Goal: Information Seeking & Learning: Learn about a topic

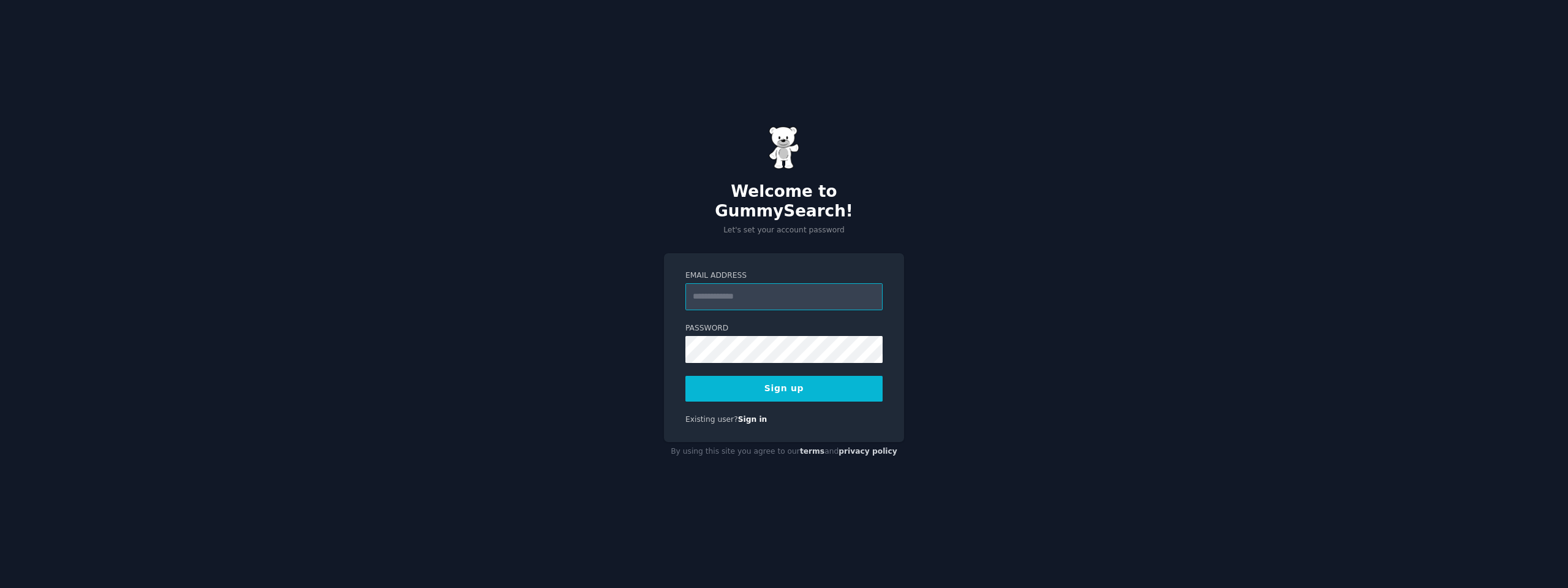
click at [759, 287] on input "Email Address" at bounding box center [784, 297] width 197 height 27
type input "**********"
click at [685, 376] on button "Sign up" at bounding box center [784, 389] width 197 height 25
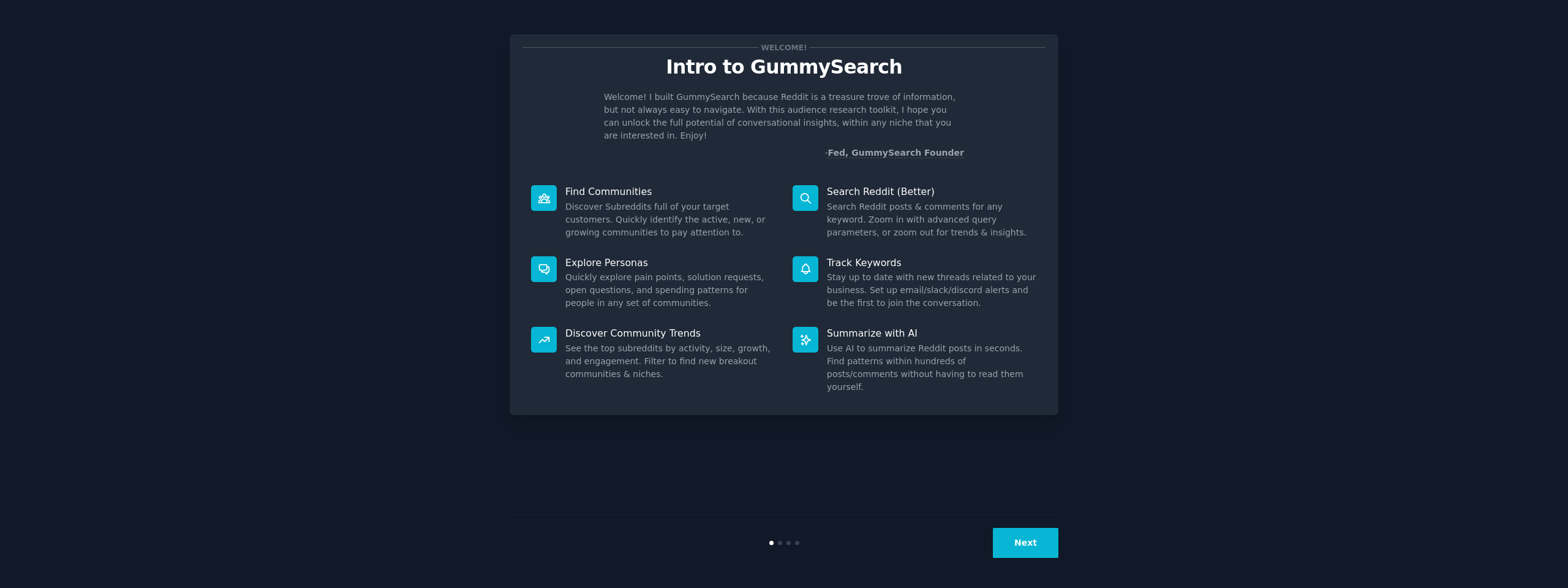
click at [1021, 551] on button "Next" at bounding box center [1025, 542] width 65 height 30
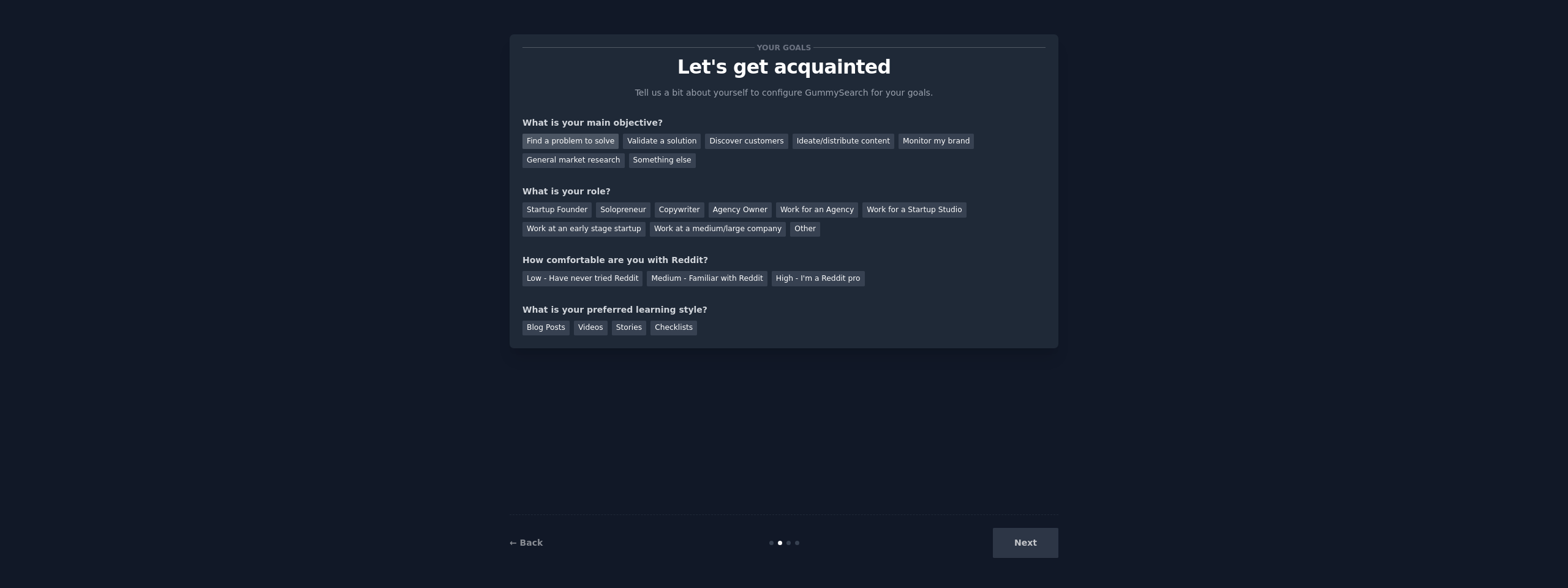
click at [547, 142] on div "Find a problem to solve" at bounding box center [570, 142] width 96 height 16
click at [715, 141] on div "Discover customers" at bounding box center [746, 142] width 83 height 16
click at [546, 145] on div "Find a problem to solve" at bounding box center [570, 142] width 96 height 16
click at [619, 206] on div "Solopreneur" at bounding box center [622, 210] width 54 height 16
click at [738, 210] on div "Agency Owner" at bounding box center [740, 210] width 63 height 16
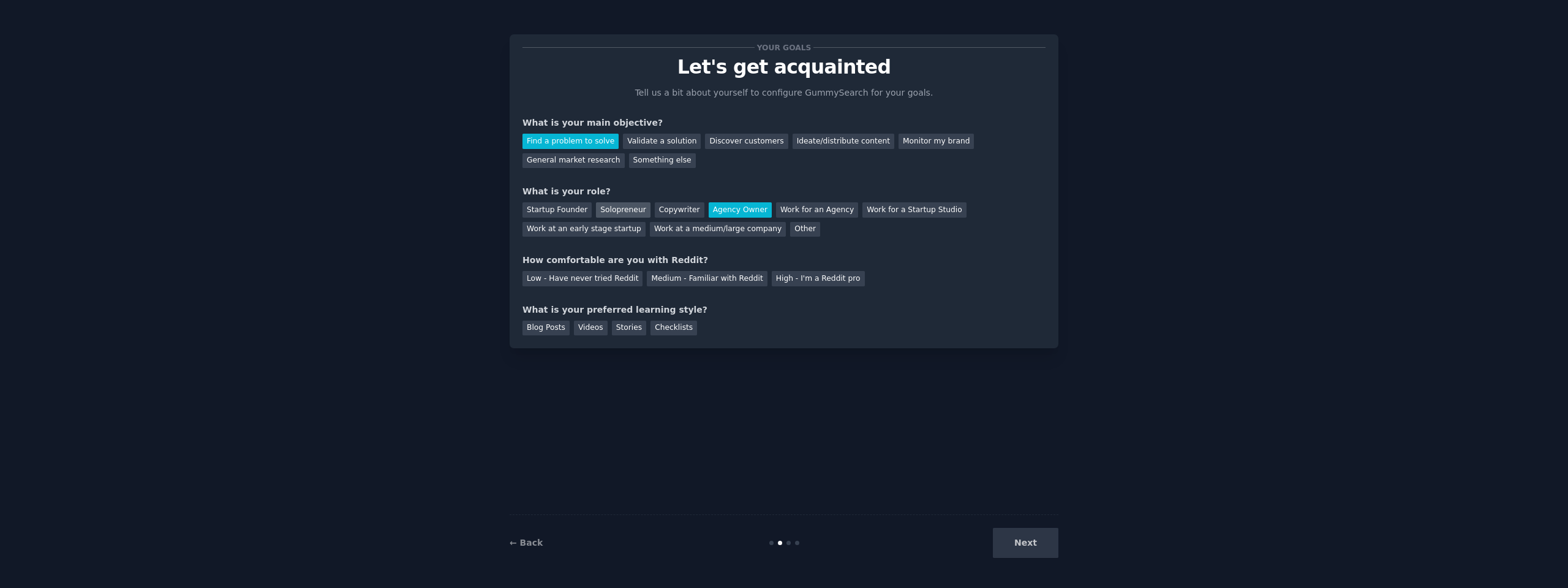
click at [617, 213] on div "Solopreneur" at bounding box center [622, 210] width 54 height 16
click at [683, 275] on div "Medium - Familiar with Reddit" at bounding box center [706, 278] width 120 height 16
click at [577, 326] on div "Videos" at bounding box center [591, 328] width 34 height 16
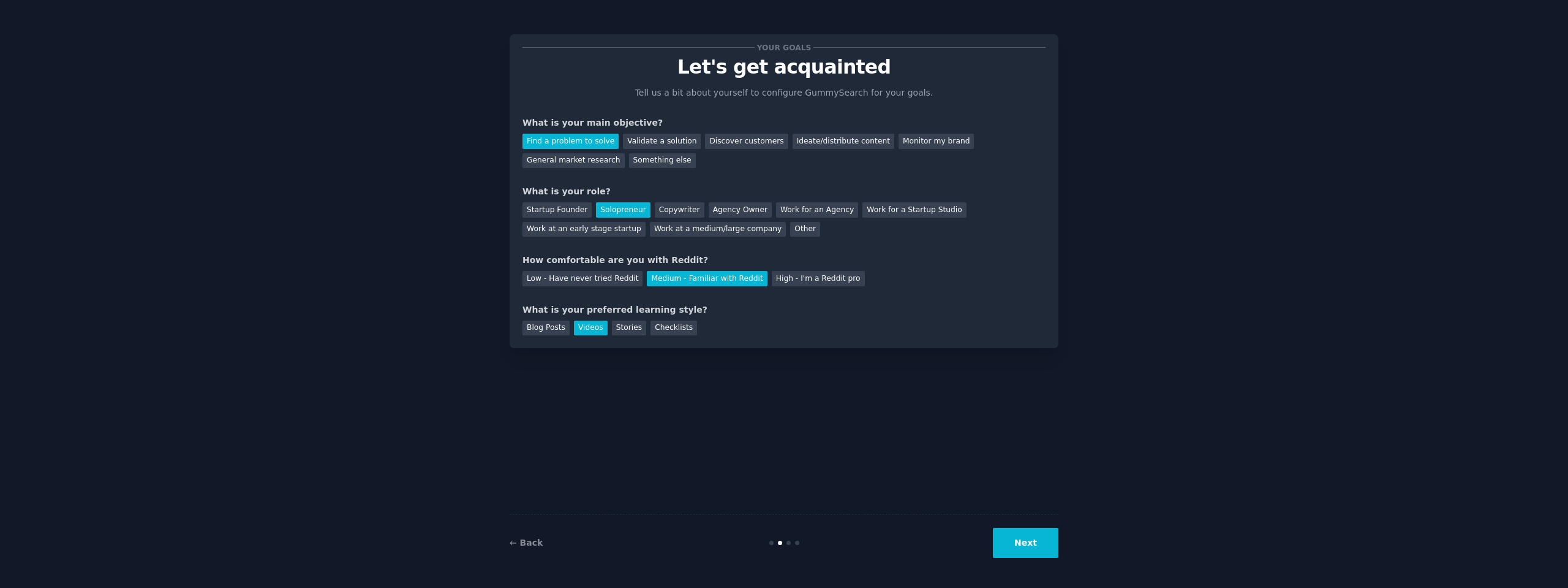
click at [1046, 534] on button "Next" at bounding box center [1025, 542] width 65 height 30
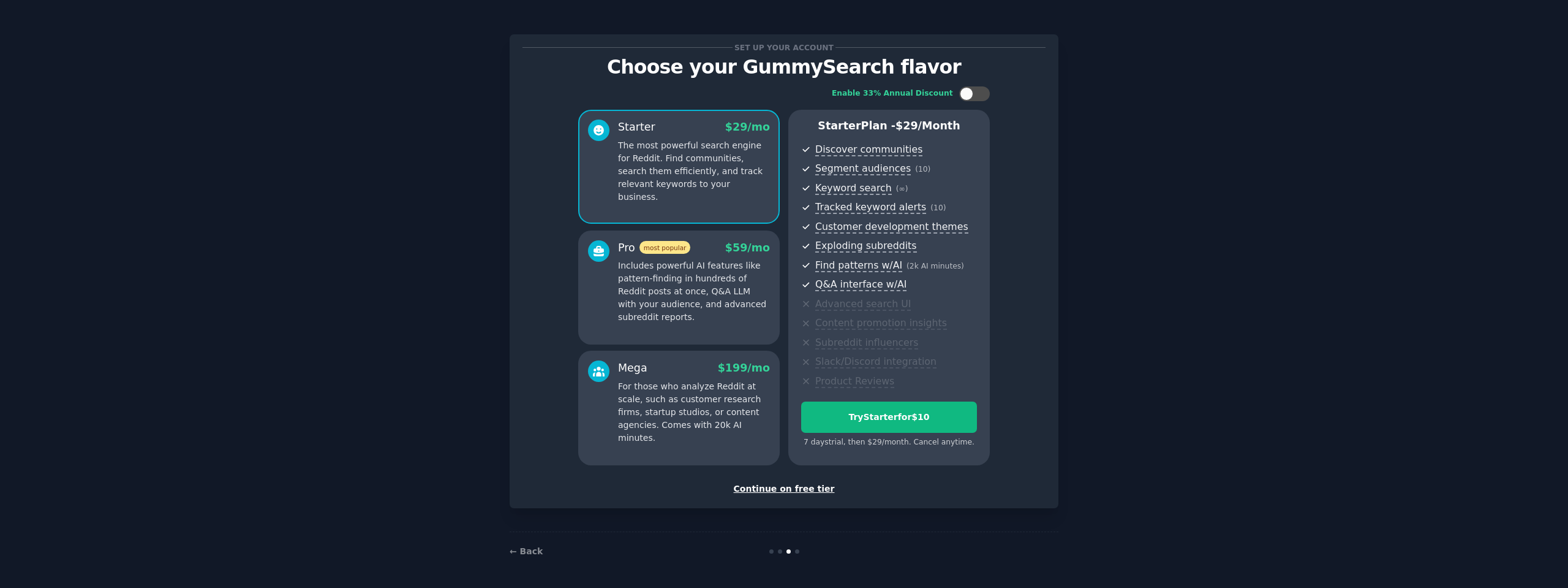
click at [777, 485] on div "Continue on free tier" at bounding box center [784, 488] width 523 height 13
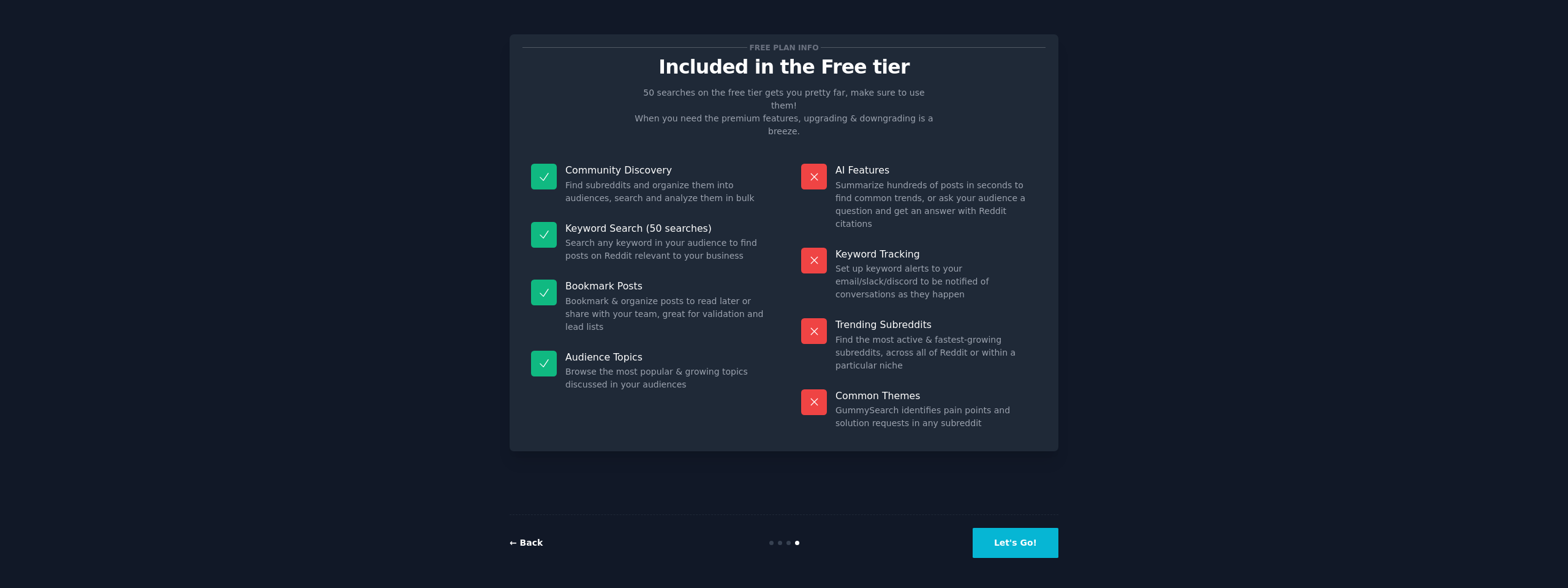
click at [520, 547] on link "← Back" at bounding box center [526, 542] width 33 height 10
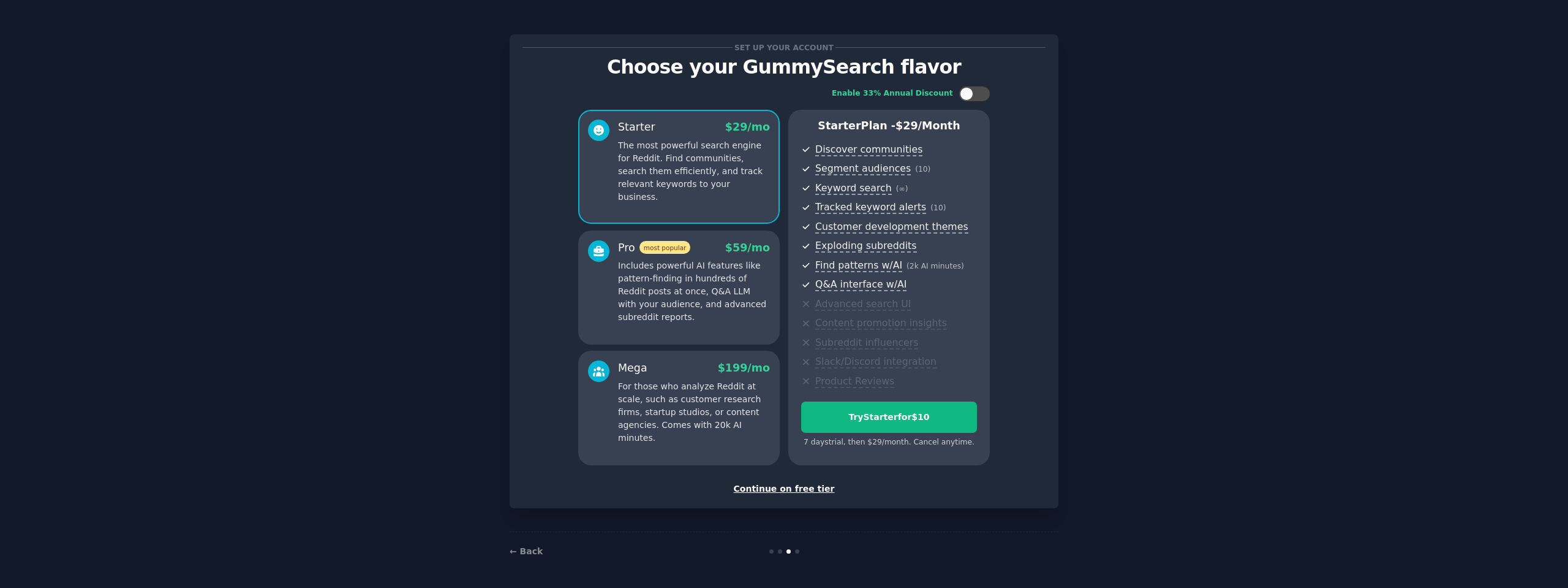
click at [775, 487] on div "Continue on free tier" at bounding box center [784, 488] width 523 height 13
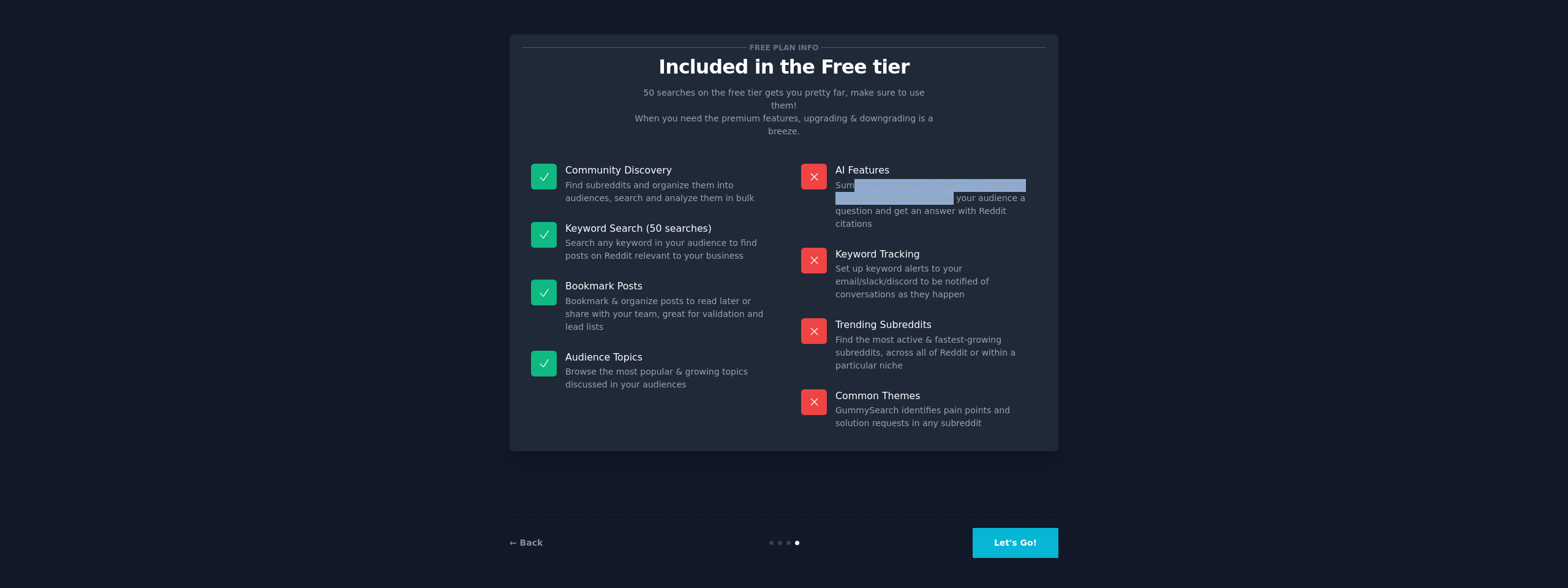
drag, startPoint x: 852, startPoint y: 157, endPoint x: 927, endPoint y: 178, distance: 77.9
click at [925, 179] on dd "Summarize hundreds of posts in seconds to find common trends, or ask your audie…" at bounding box center [936, 204] width 201 height 52
click at [928, 179] on dd "Summarize hundreds of posts in seconds to find common trends, or ask your audie…" at bounding box center [936, 204] width 201 height 52
click at [1042, 540] on button "Let's Go!" at bounding box center [1015, 542] width 86 height 30
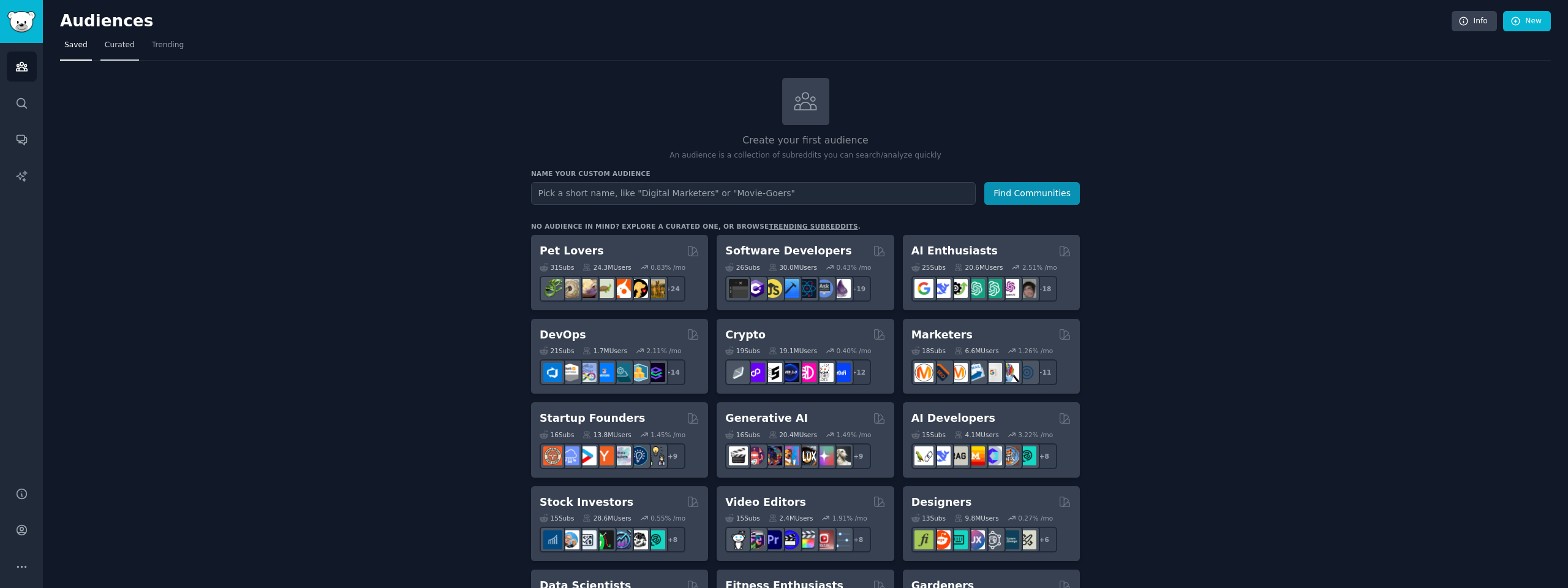
click at [110, 50] on span "Curated" at bounding box center [119, 45] width 30 height 11
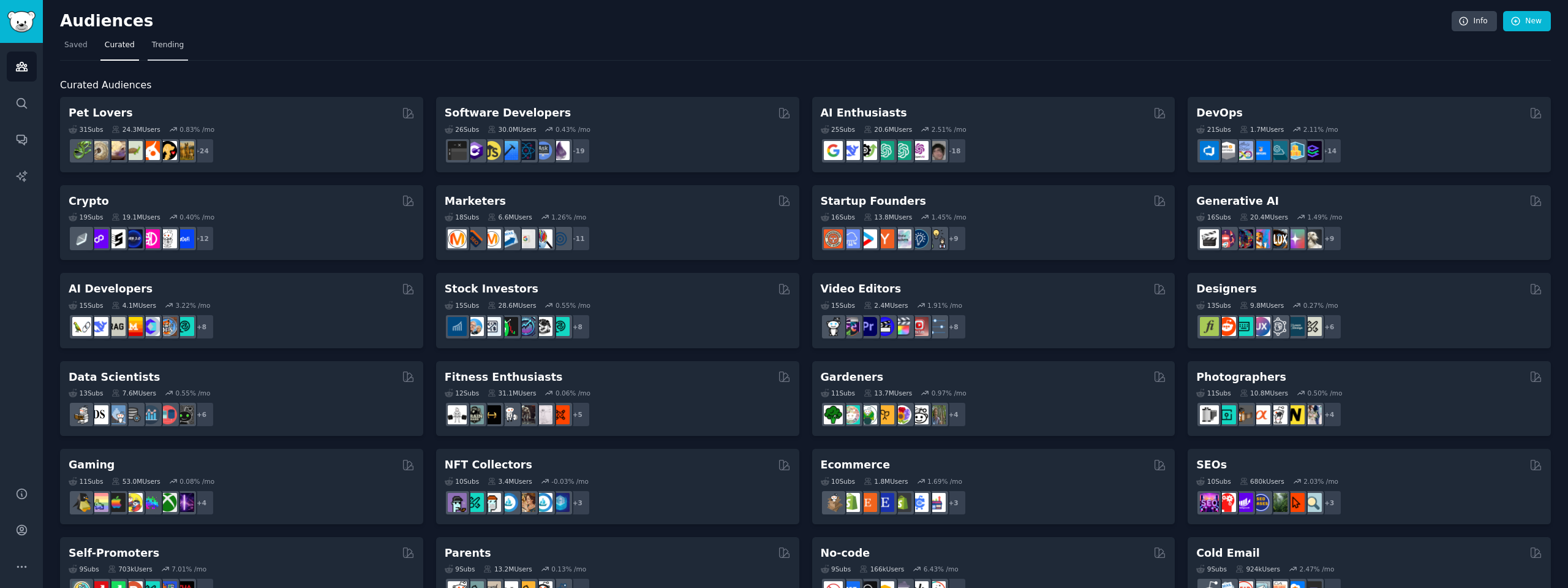
click at [167, 50] on span "Trending" at bounding box center [168, 45] width 32 height 11
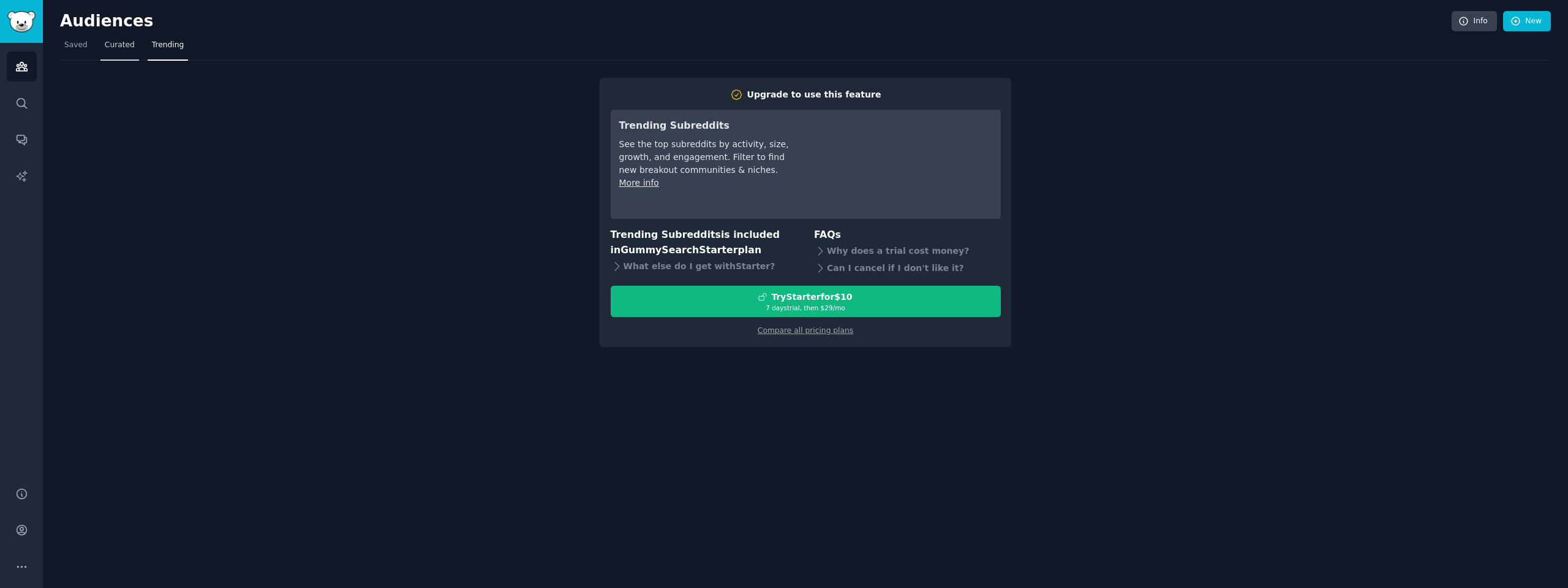
click at [128, 44] on span "Curated" at bounding box center [119, 45] width 30 height 11
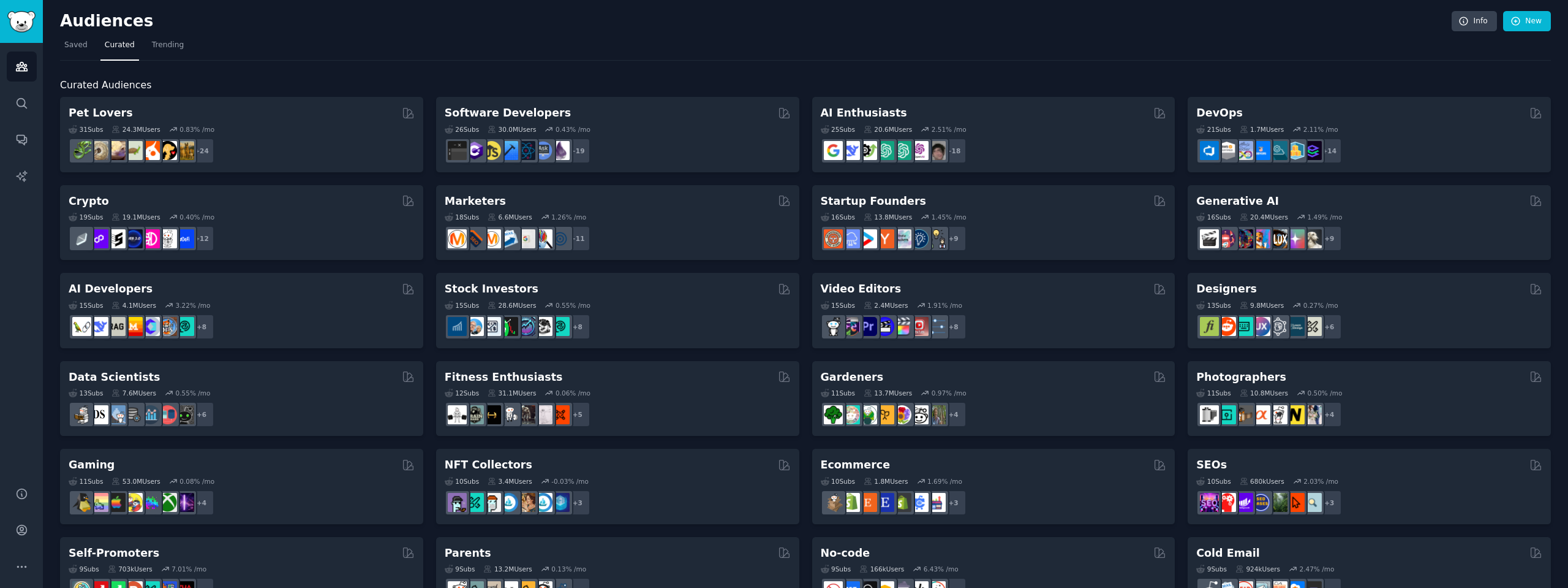
drag, startPoint x: 386, startPoint y: 130, endPoint x: 487, endPoint y: 75, distance: 115.0
click at [483, 75] on div "Curated Audiences Pet Lovers Curated by GummySearch 31 Sub s 24.3M Users 0.83 %…" at bounding box center [805, 512] width 1491 height 903
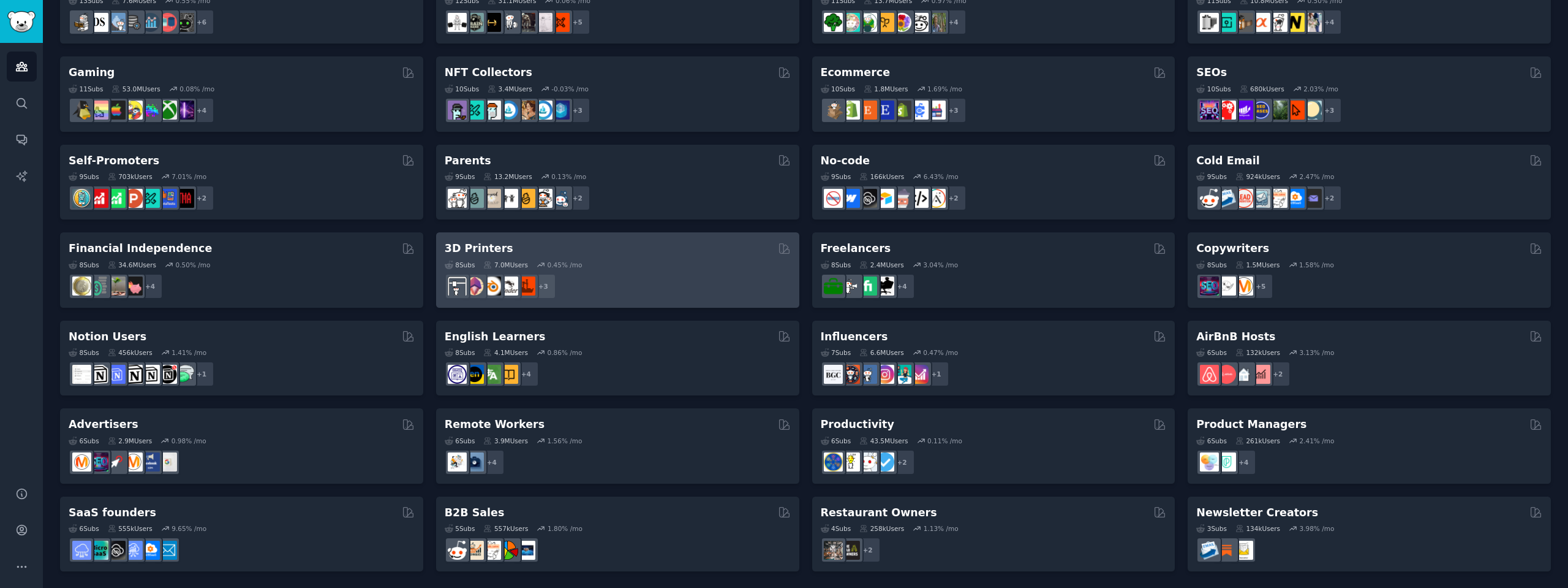
scroll to position [393, 0]
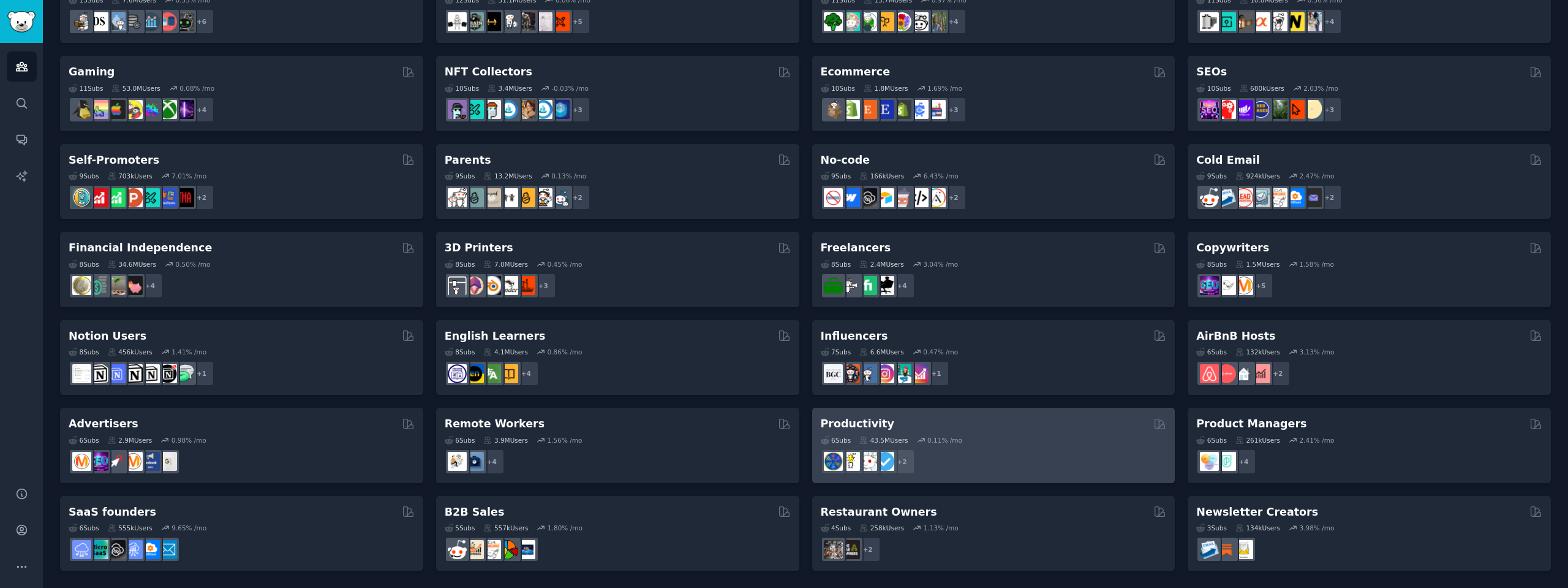
click at [1089, 442] on div "6 Sub s 43.5M Users 0.11 % /mo" at bounding box center [994, 440] width 346 height 9
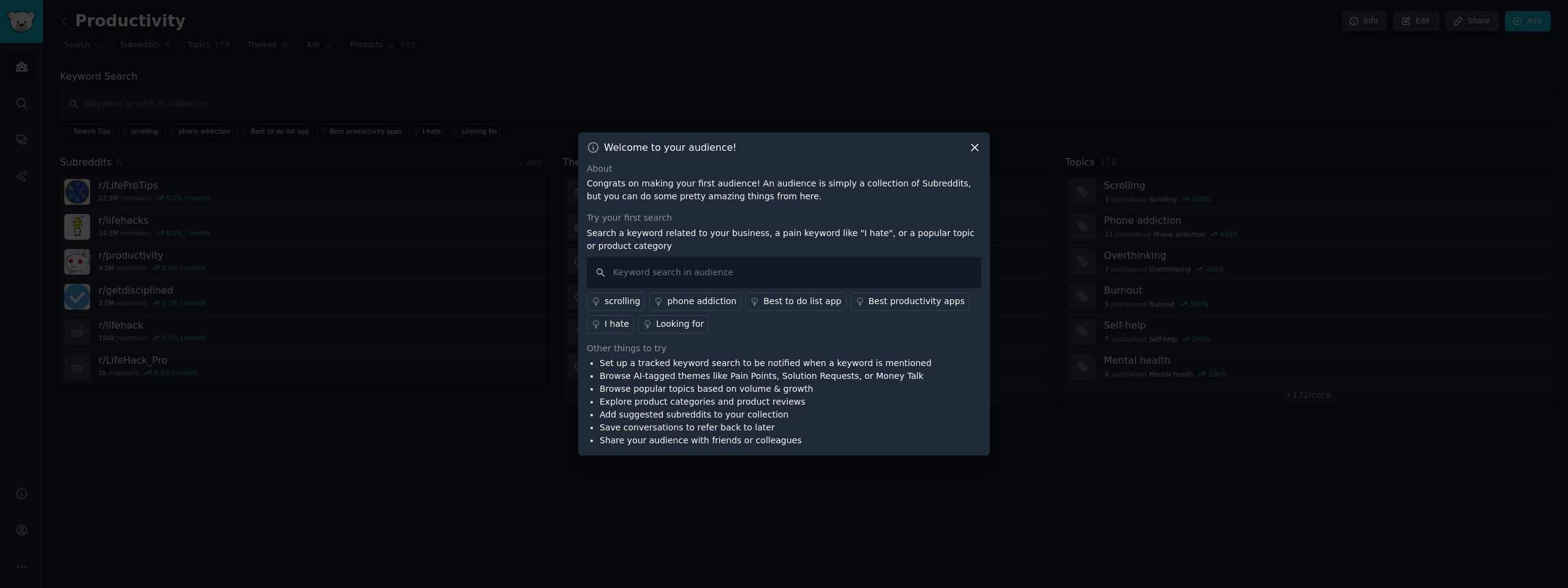
click at [967, 147] on div "Welcome to your audience!" at bounding box center [784, 147] width 394 height 13
click at [975, 147] on icon at bounding box center [974, 147] width 7 height 7
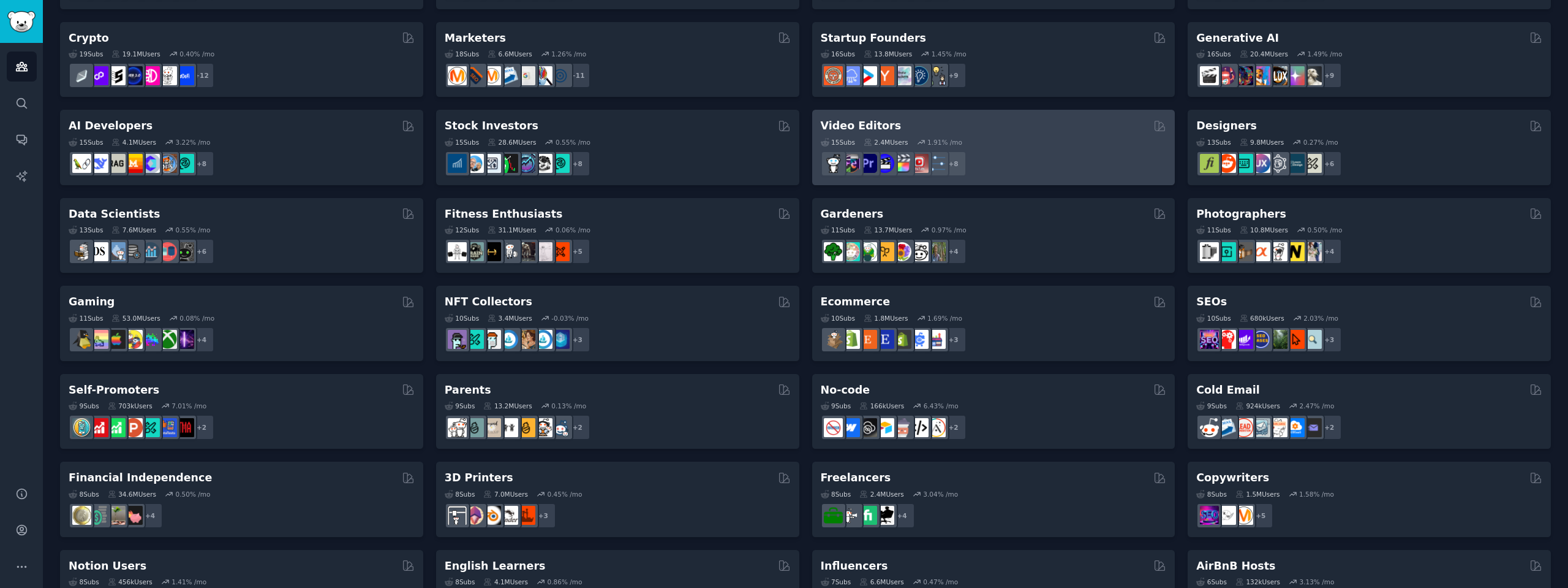
scroll to position [25, 0]
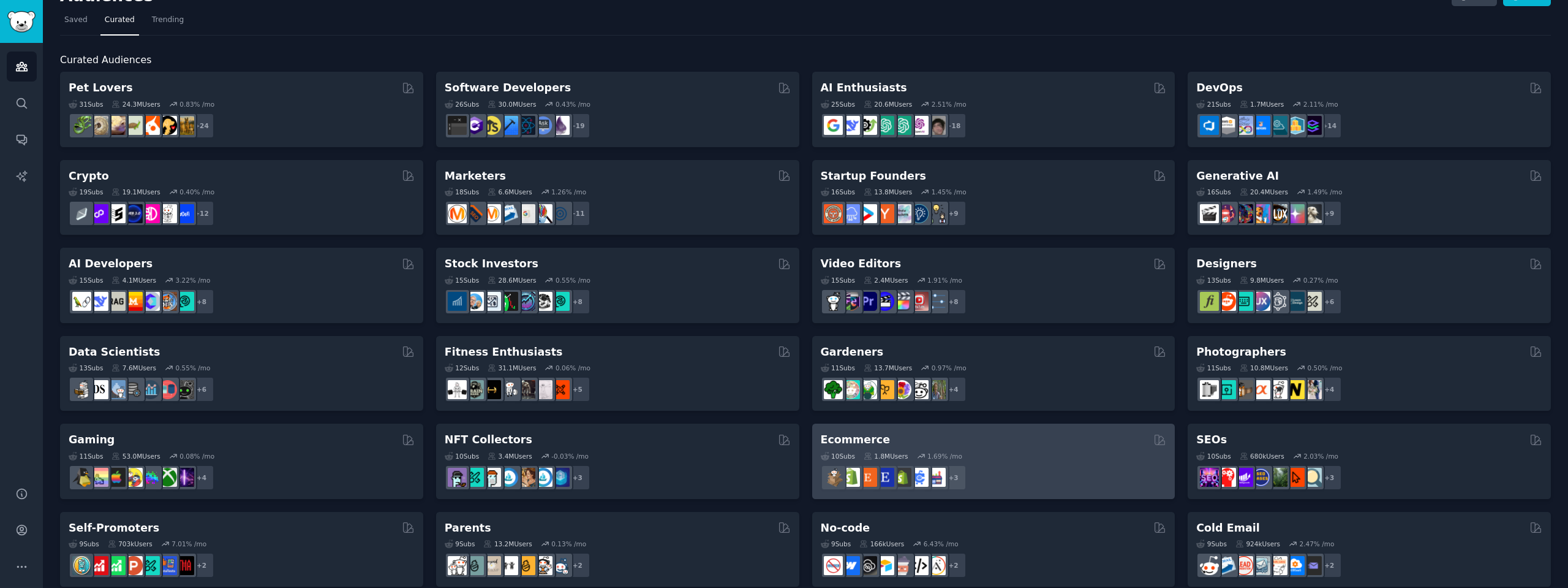
click at [852, 435] on h2 "Ecommerce" at bounding box center [856, 440] width 70 height 16
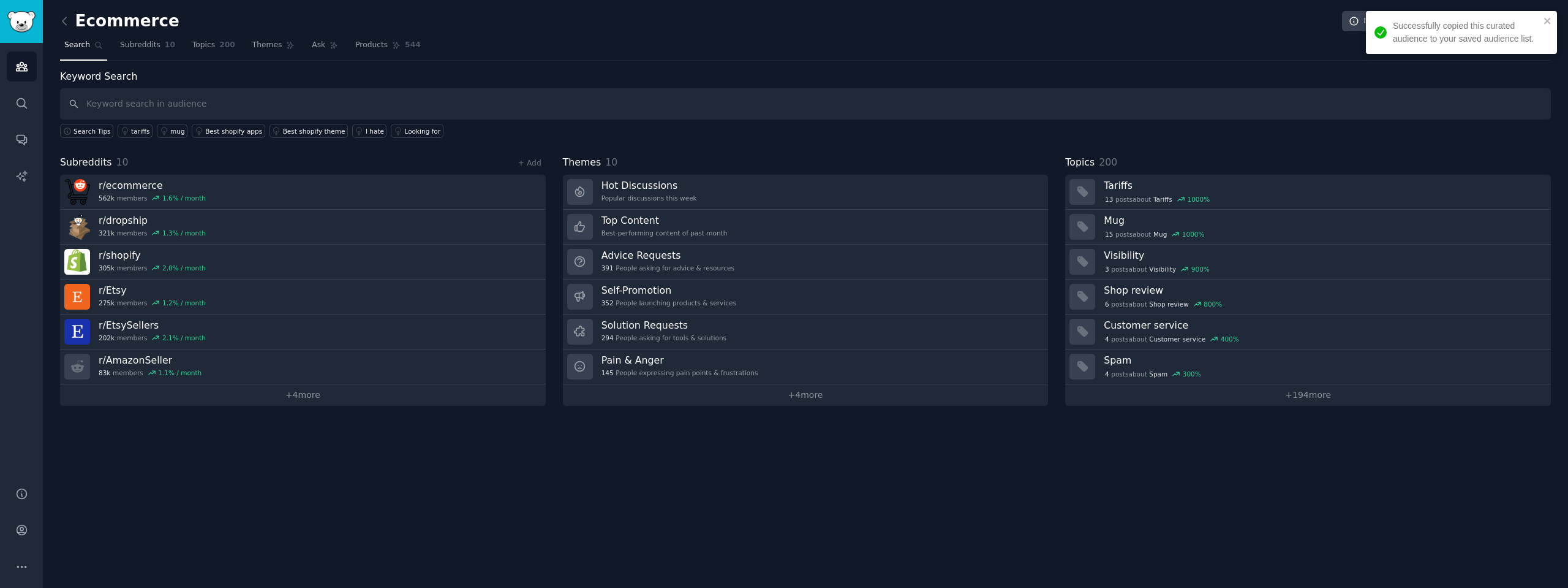
click at [302, 408] on div "Ecommerce Info Edit Share Add Search Subreddits 10 Topics 200 Themes Ask Produc…" at bounding box center [805, 294] width 1525 height 588
click at [309, 399] on link "+ 4 more" at bounding box center [302, 395] width 485 height 21
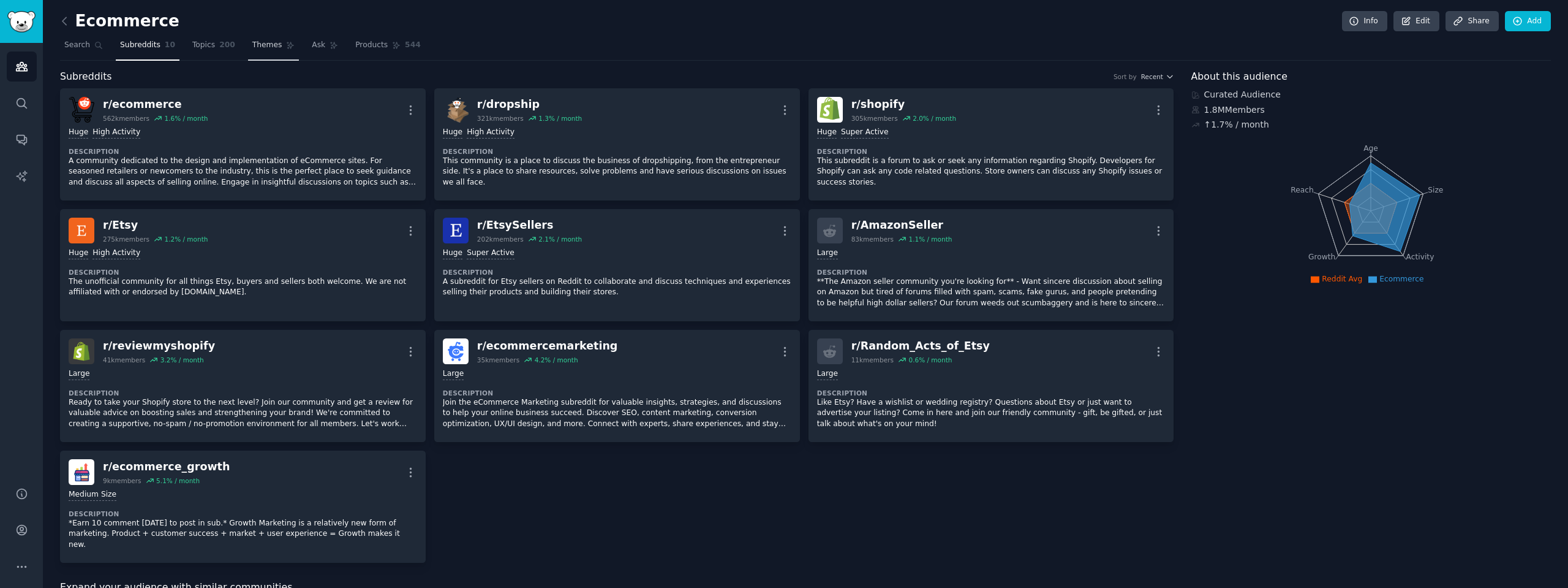
click at [257, 47] on span "Themes" at bounding box center [267, 45] width 30 height 11
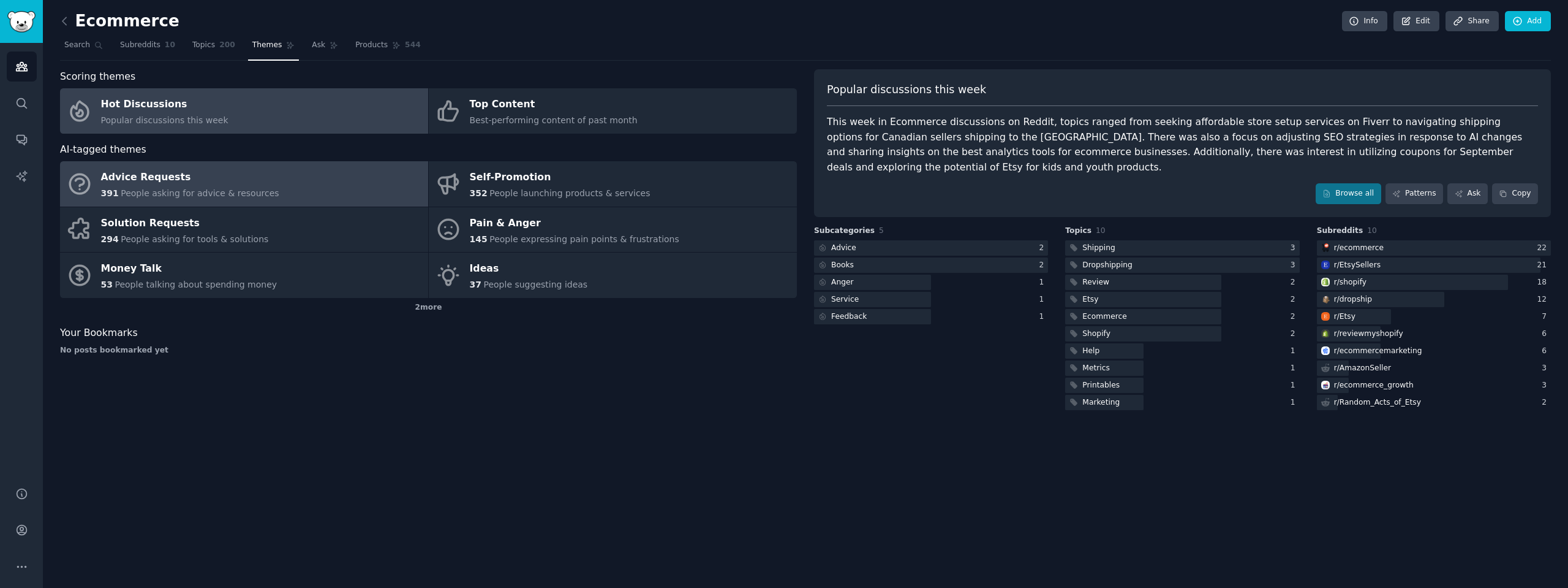
click at [261, 174] on link "Advice Requests 391 People asking for advice & resources" at bounding box center [243, 184] width 368 height 45
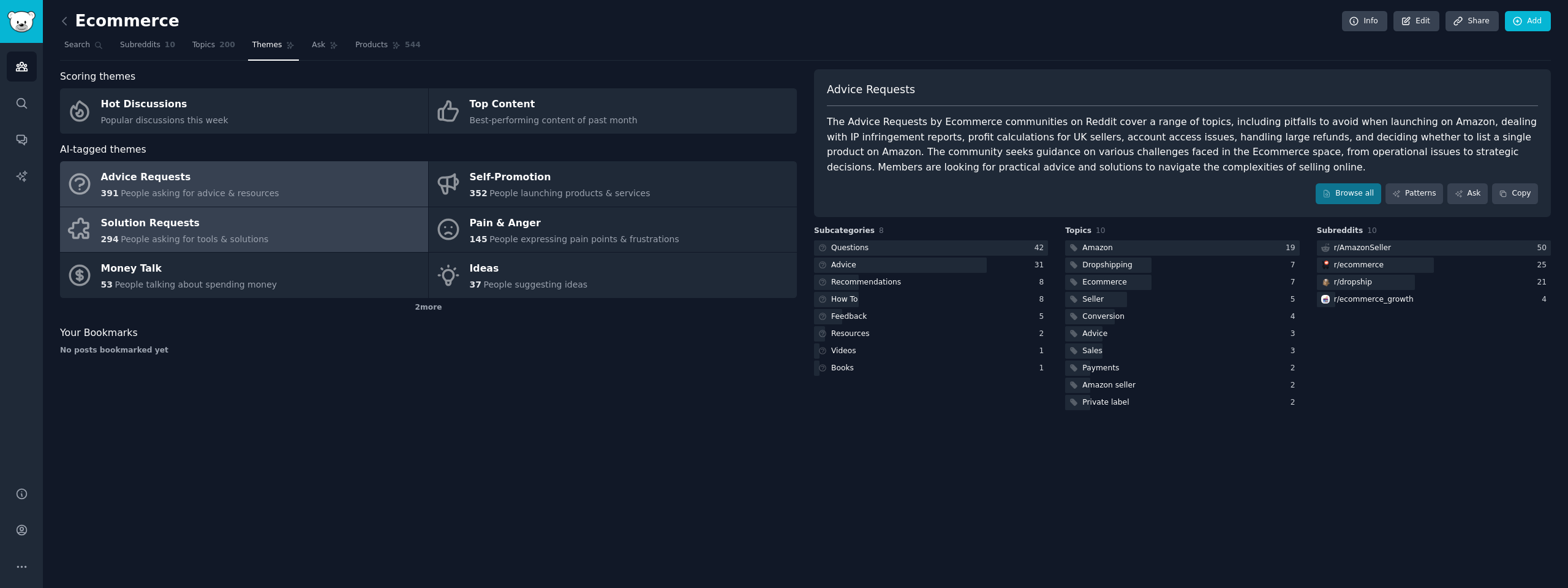
click at [287, 222] on link "Solution Requests 294 People asking for tools & solutions" at bounding box center [243, 230] width 368 height 45
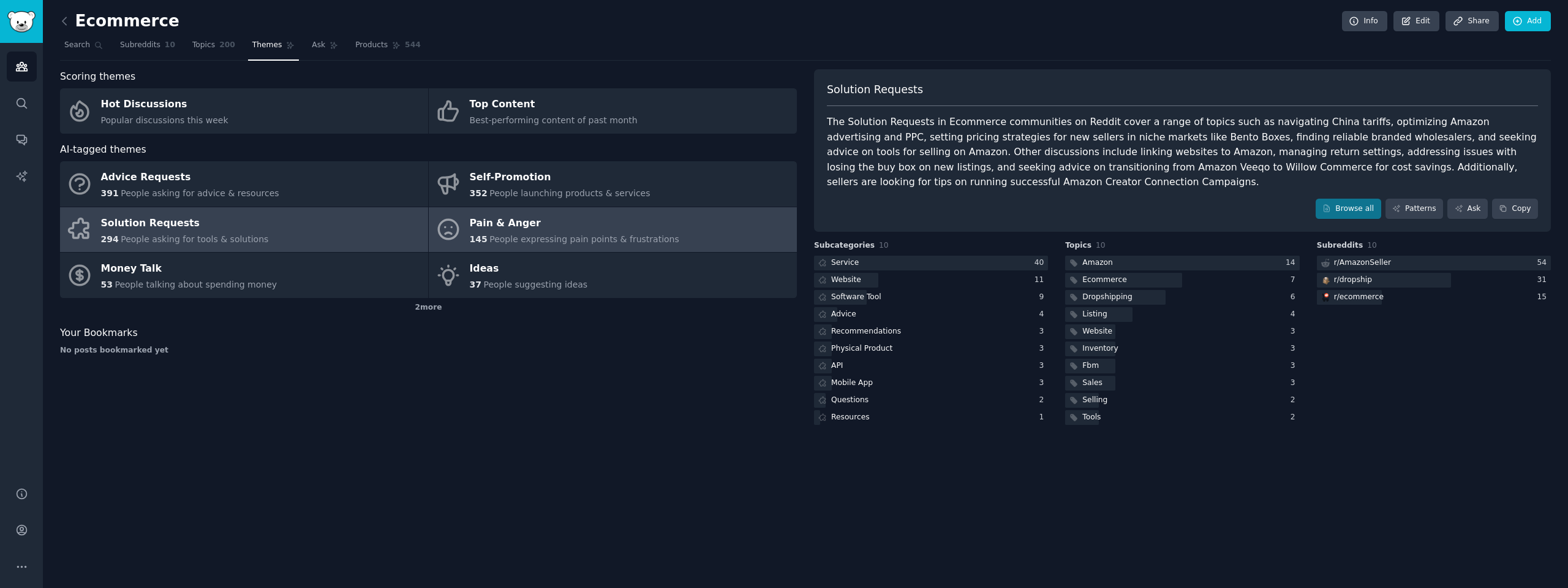
click at [560, 234] on span "People expressing pain points & frustrations" at bounding box center [584, 239] width 189 height 10
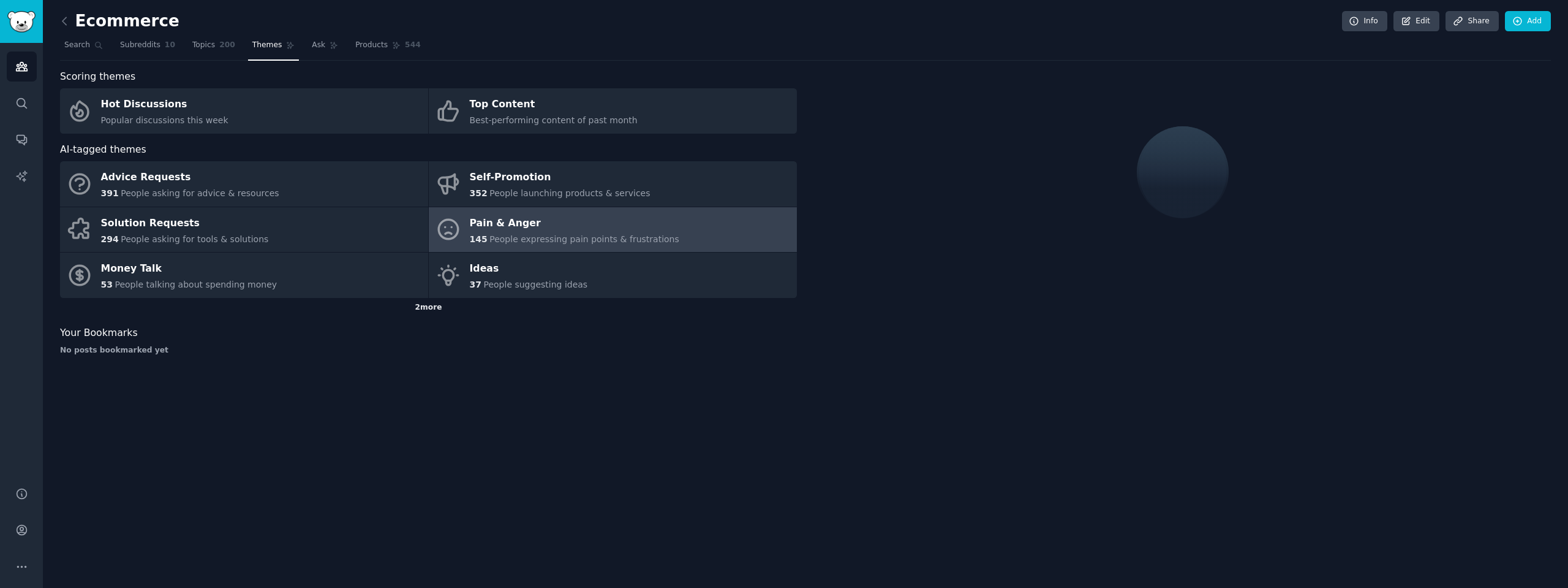
click at [432, 309] on div "2 more" at bounding box center [428, 308] width 737 height 20
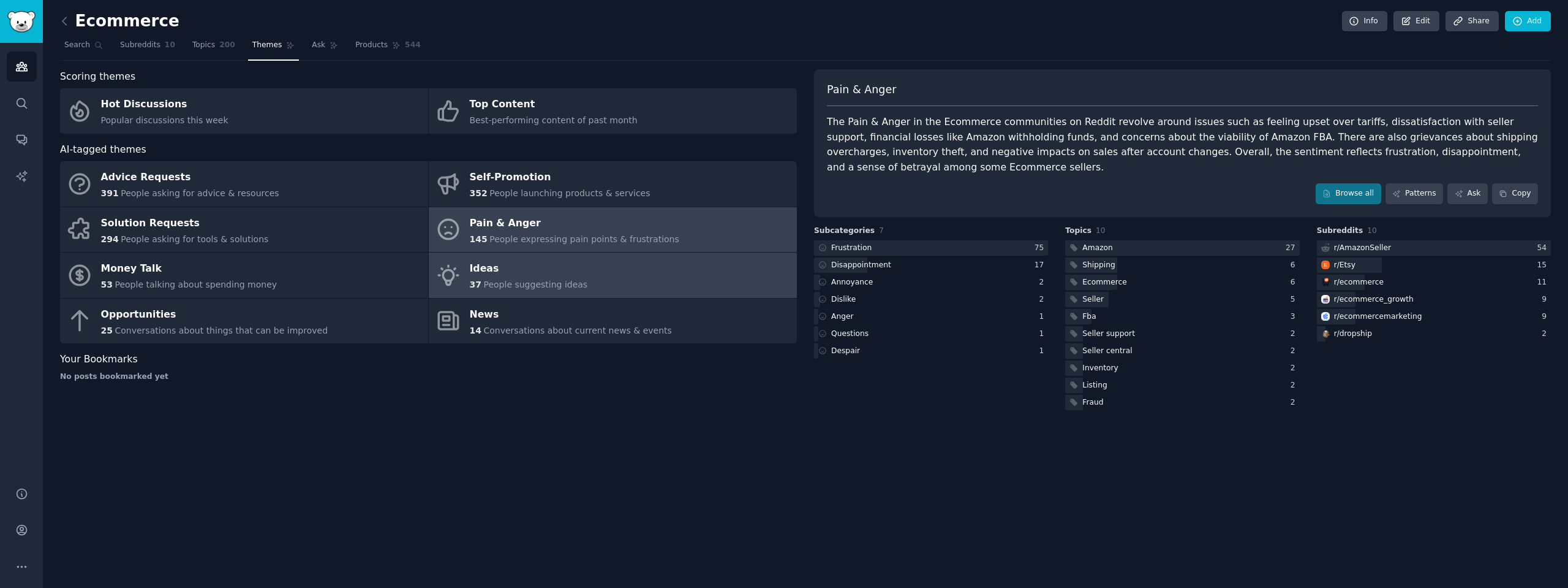
click at [545, 274] on div "Ideas" at bounding box center [528, 269] width 118 height 20
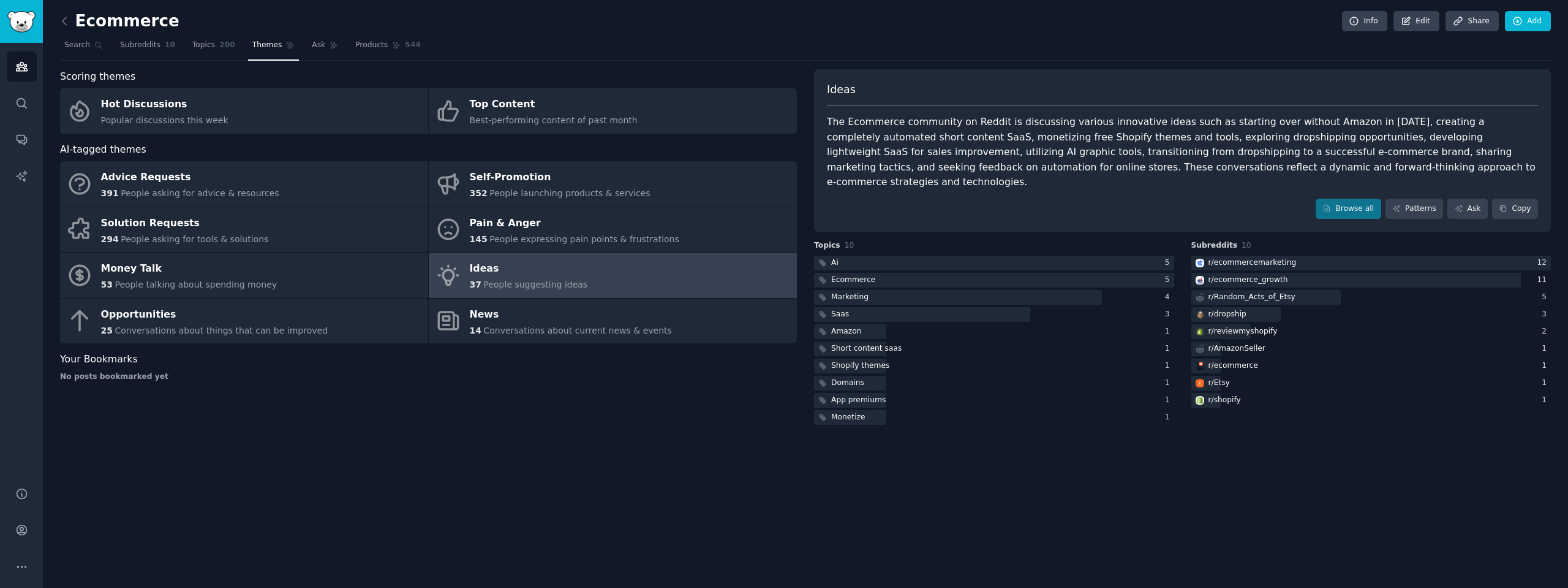
click at [848, 167] on div "The Ecommerce community on Reddit is discussing various innovative ideas such a…" at bounding box center [1182, 151] width 711 height 75
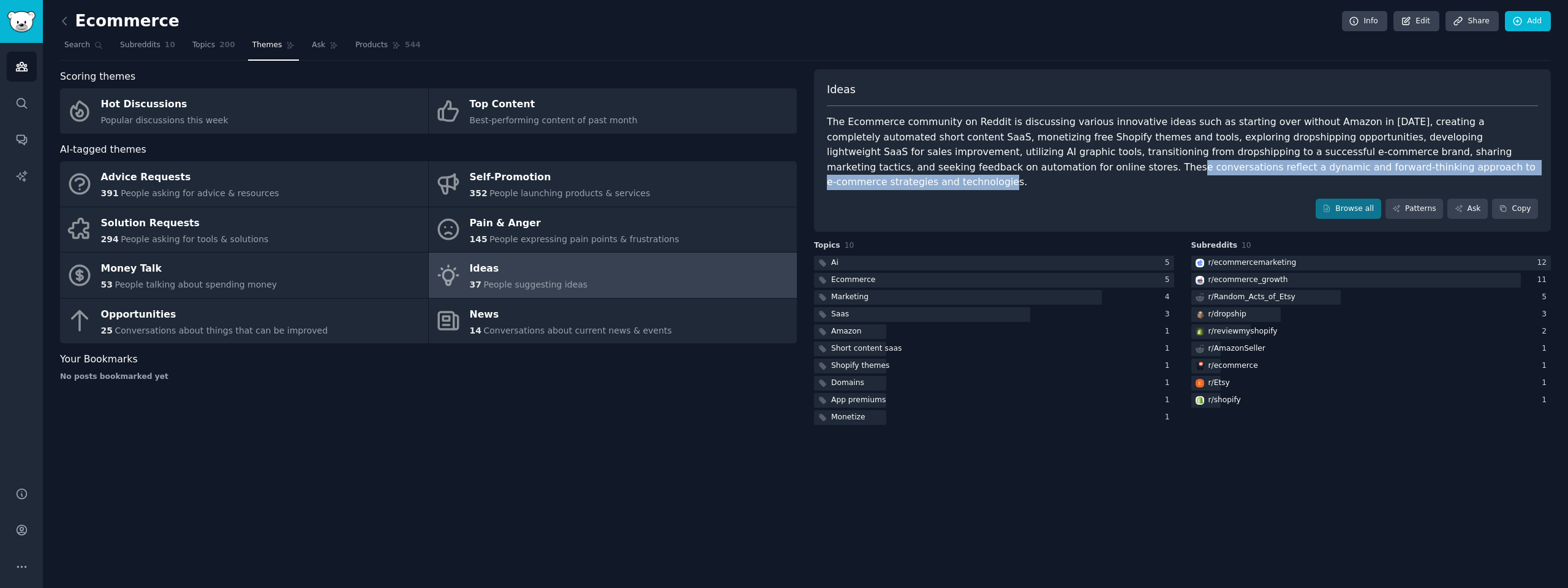
drag, startPoint x: 848, startPoint y: 167, endPoint x: 1286, endPoint y: 167, distance: 438.0
click at [1286, 167] on div "The Ecommerce community on Reddit is discussing various innovative ideas such a…" at bounding box center [1182, 151] width 711 height 75
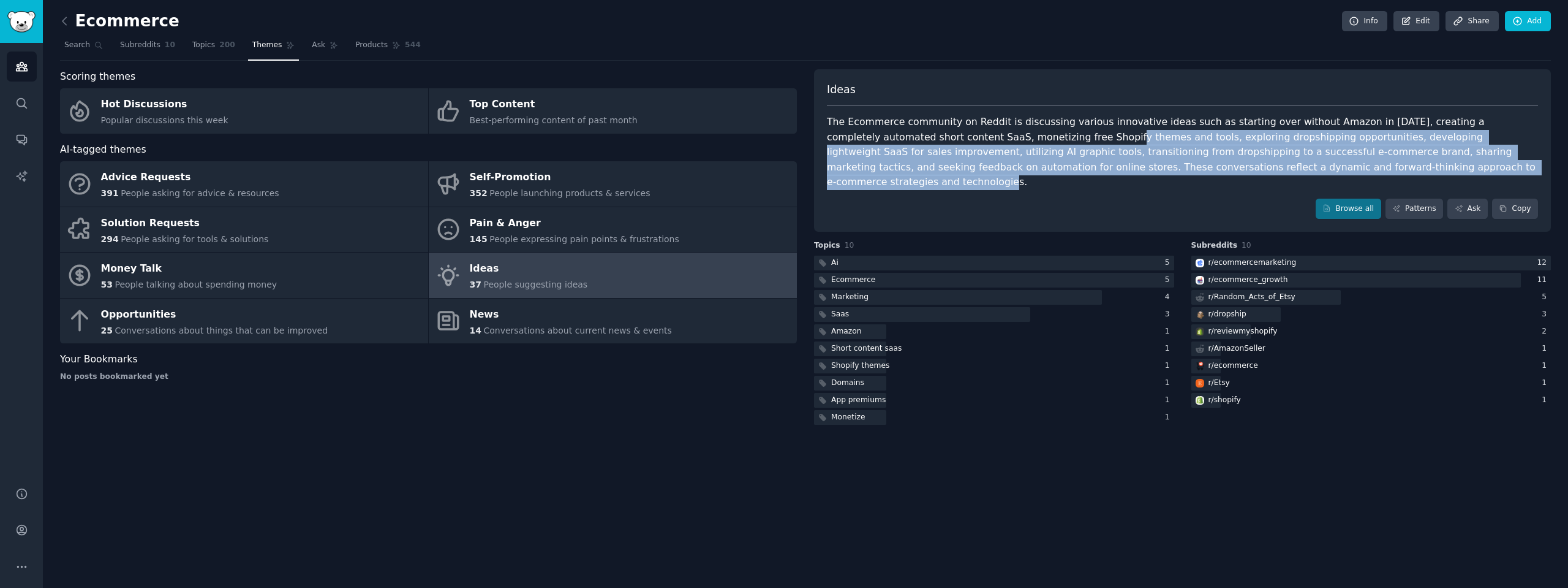
drag, startPoint x: 1285, startPoint y: 167, endPoint x: 1007, endPoint y: 142, distance: 279.1
click at [1008, 142] on div "The Ecommerce community on Reddit is discussing various innovative ideas such a…" at bounding box center [1182, 151] width 711 height 75
click at [1007, 142] on div "The Ecommerce community on Reddit is discussing various innovative ideas such a…" at bounding box center [1182, 151] width 711 height 75
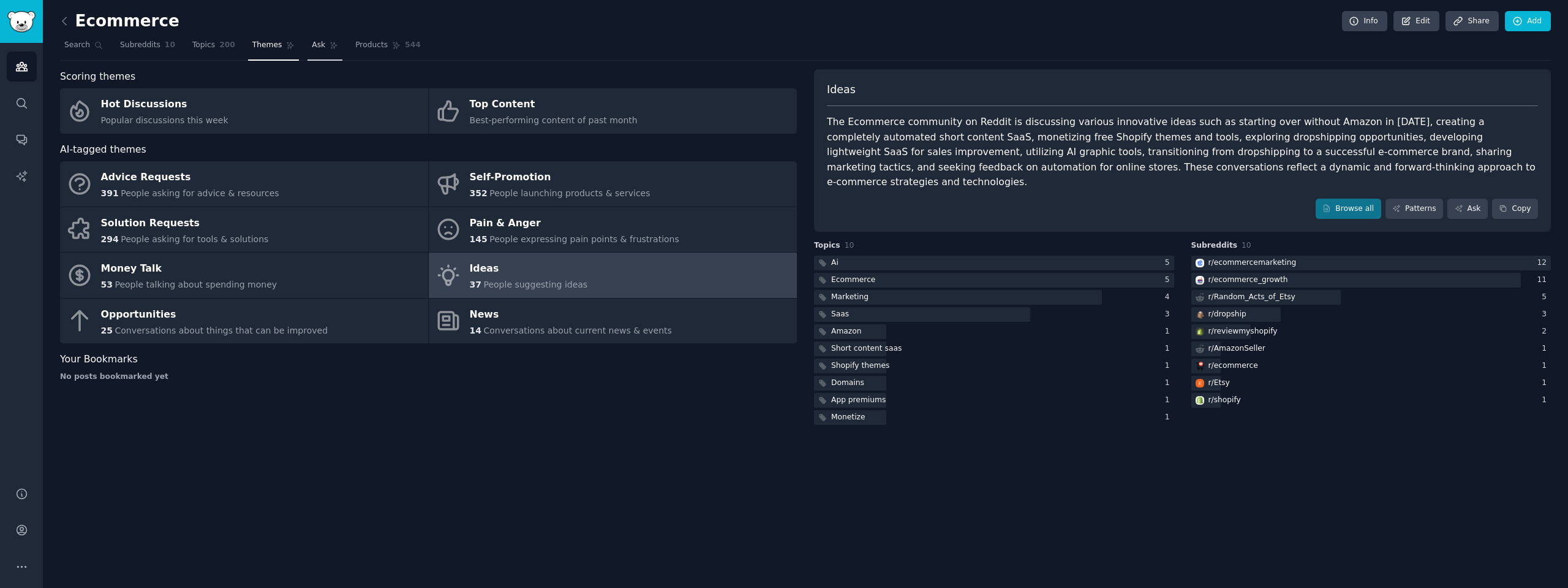
click at [311, 45] on span "Ask" at bounding box center [318, 45] width 14 height 11
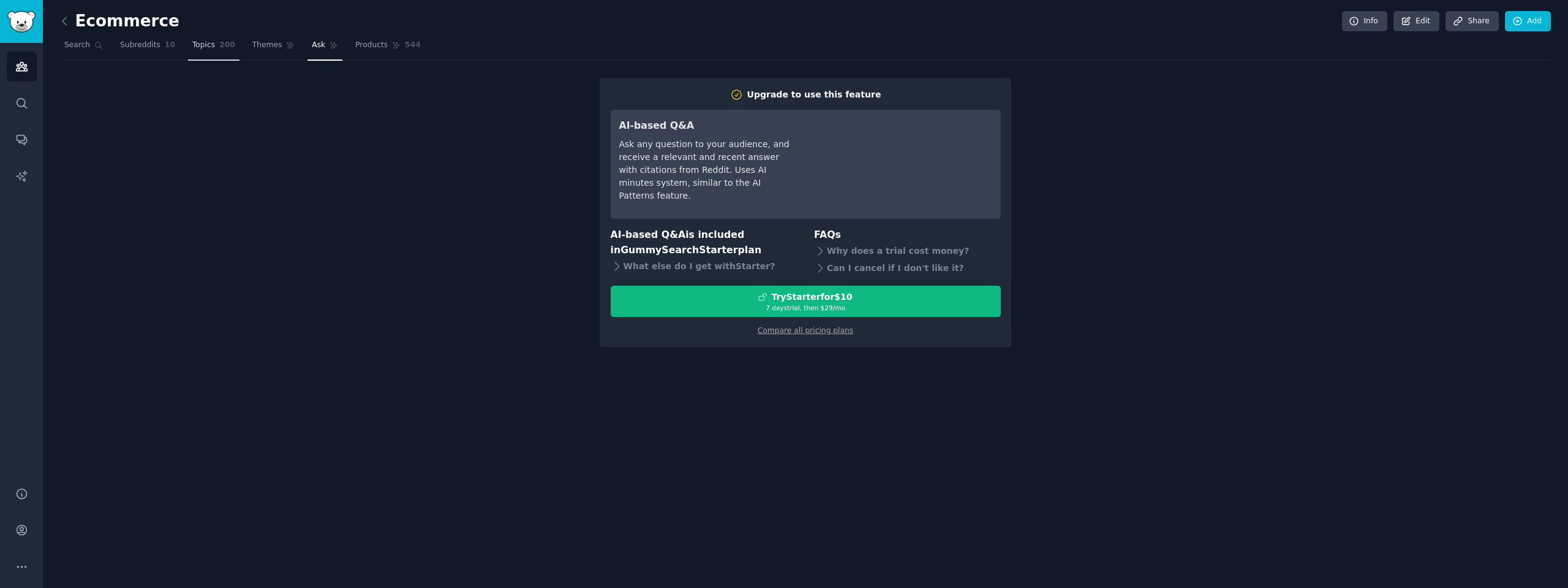
click at [221, 40] on span "200" at bounding box center [227, 45] width 16 height 11
click at [165, 42] on span "10" at bounding box center [170, 45] width 11 height 11
